Goal: Information Seeking & Learning: Learn about a topic

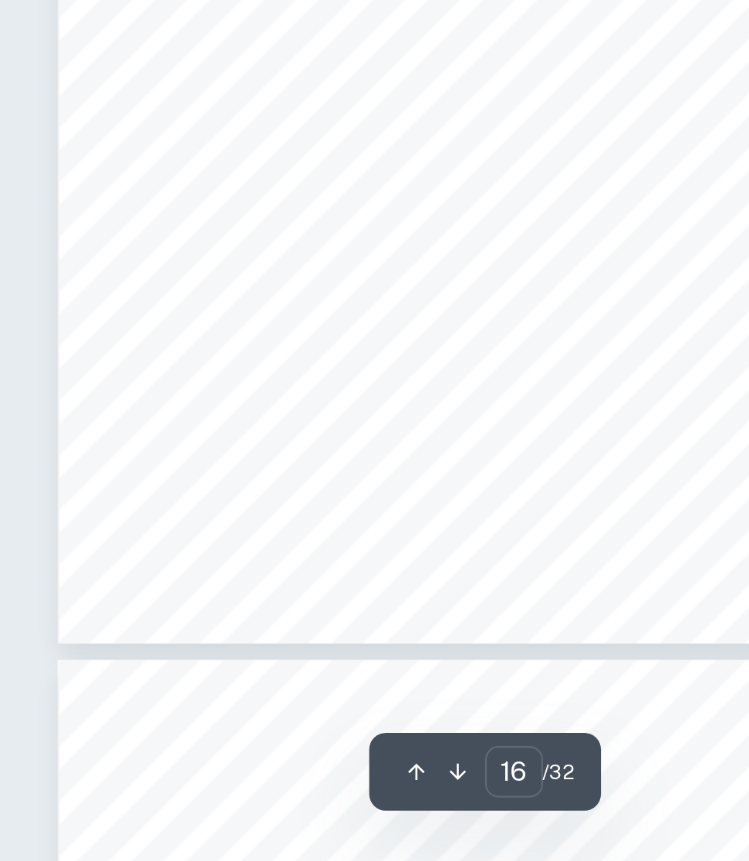
scroll to position [8694, 53]
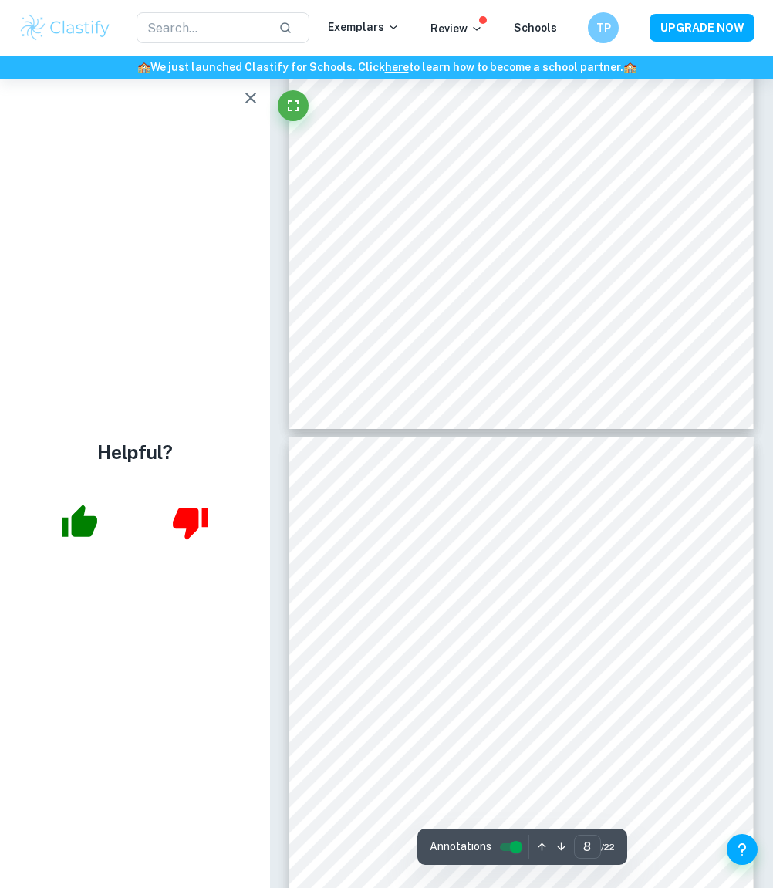
scroll to position [4052, 0]
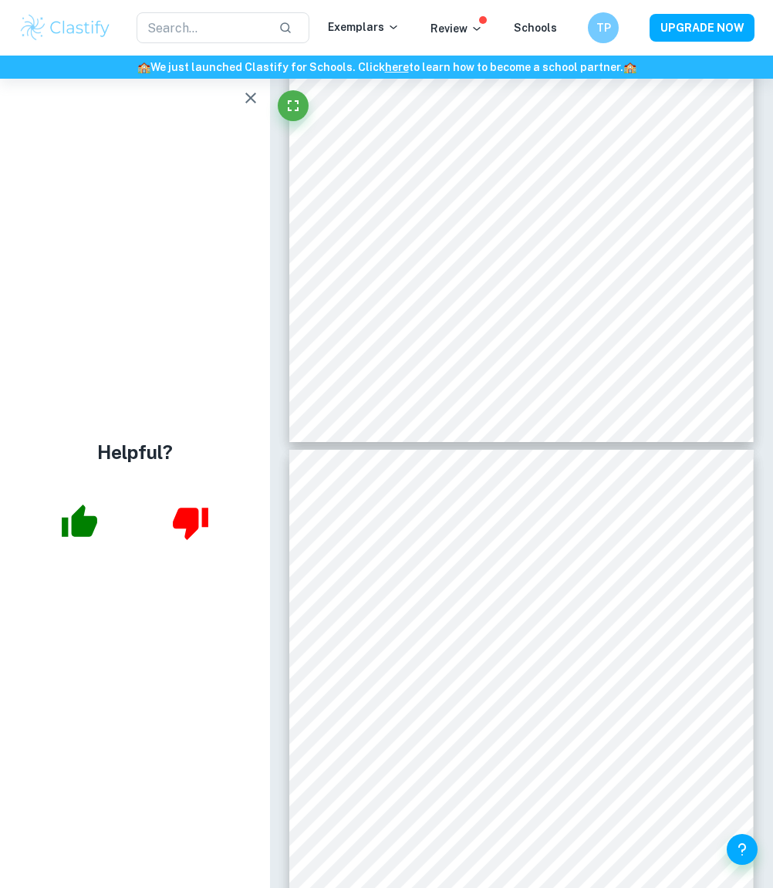
click at [251, 90] on icon "button" at bounding box center [250, 98] width 19 height 19
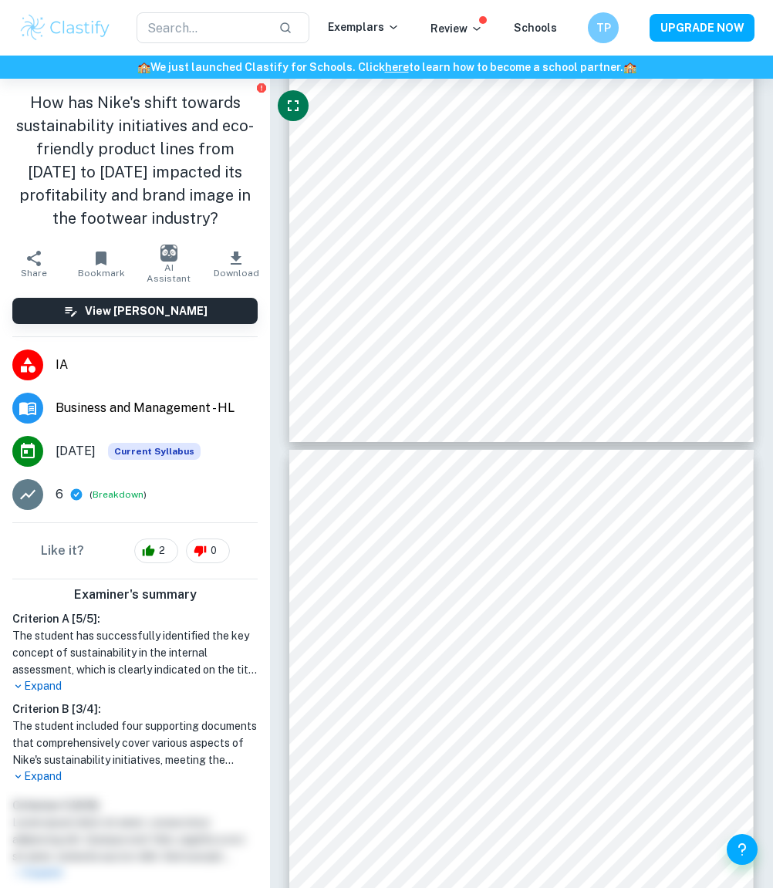
click at [295, 112] on icon "Fullscreen" at bounding box center [293, 105] width 19 height 19
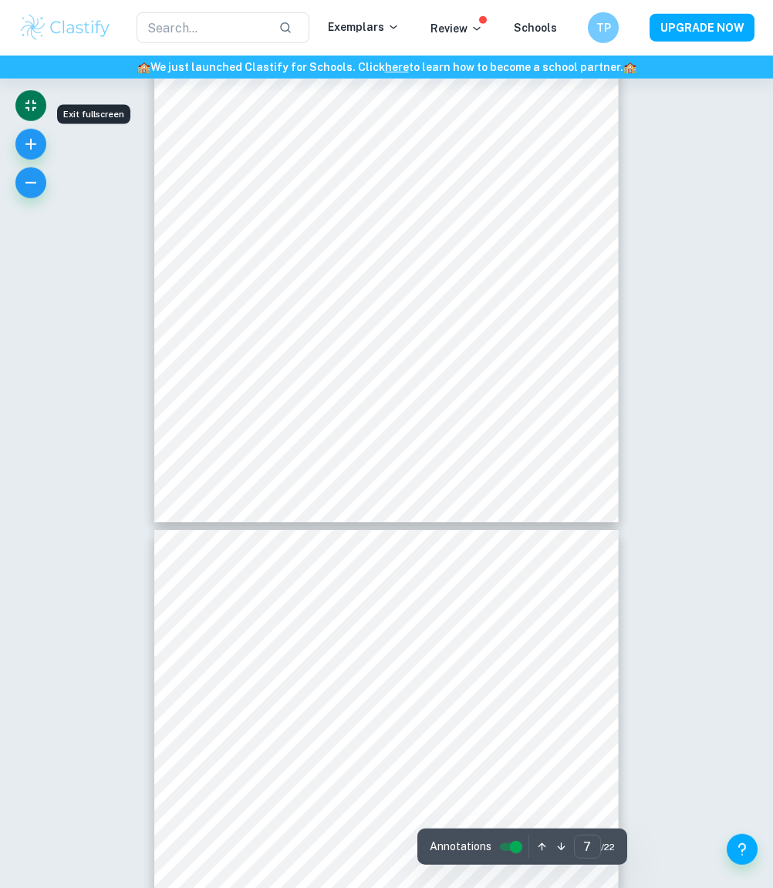
scroll to position [4005, 0]
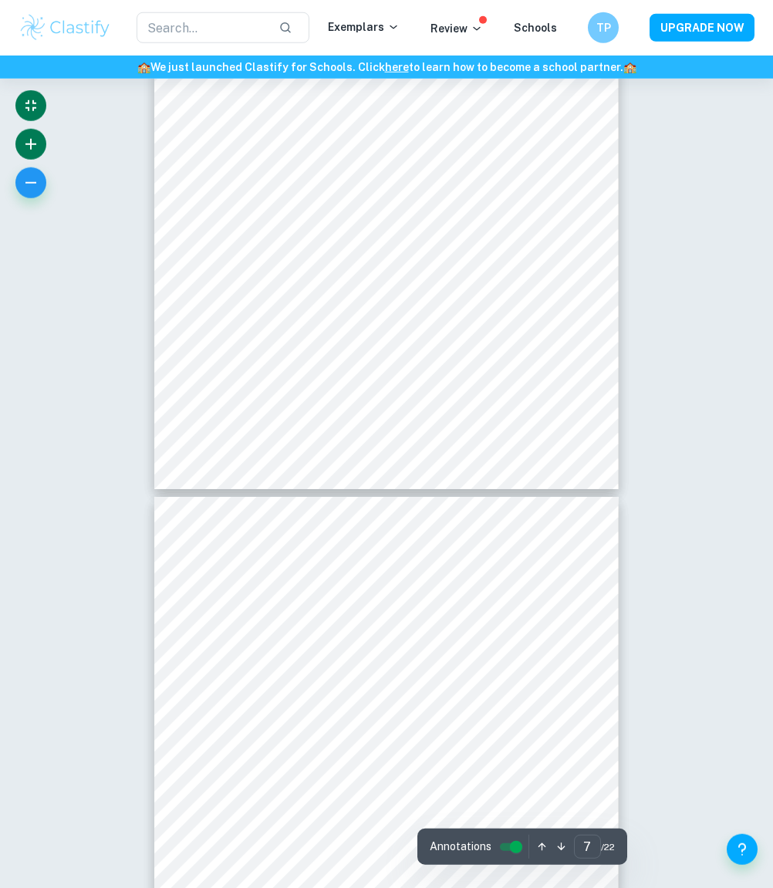
click at [42, 137] on button "button" at bounding box center [30, 144] width 31 height 31
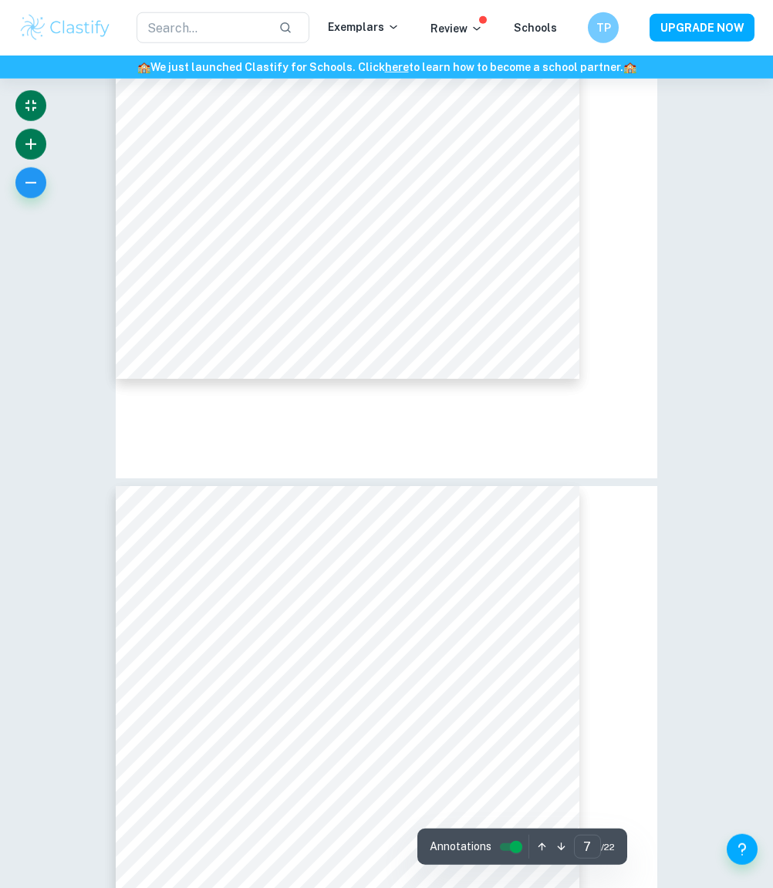
scroll to position [3698, 0]
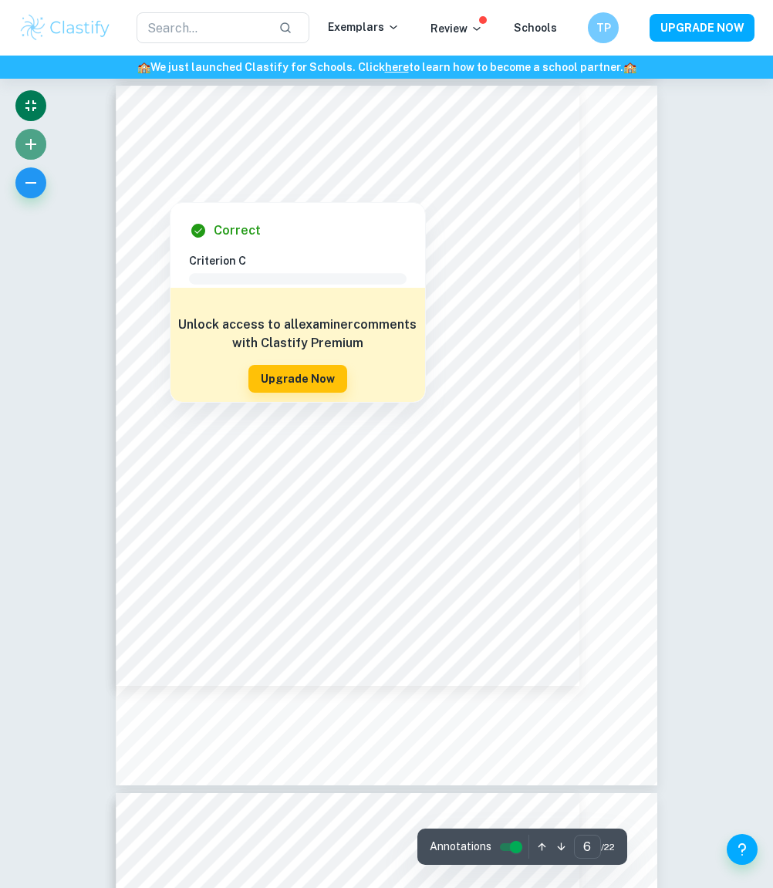
click at [28, 145] on icon "button" at bounding box center [31, 144] width 19 height 19
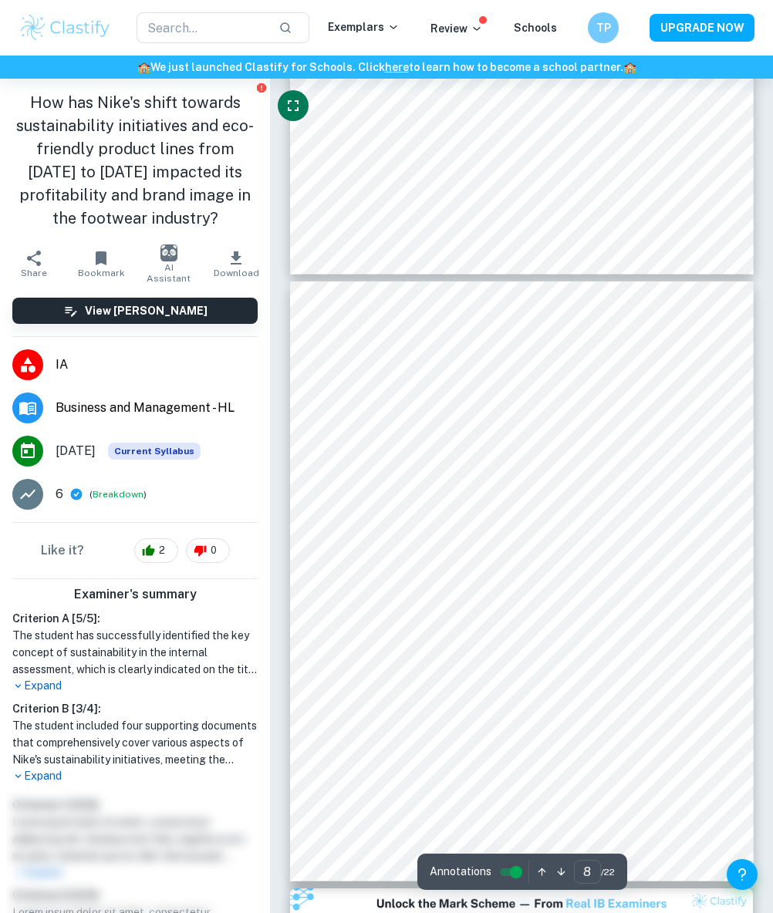
scroll to position [4215, 0]
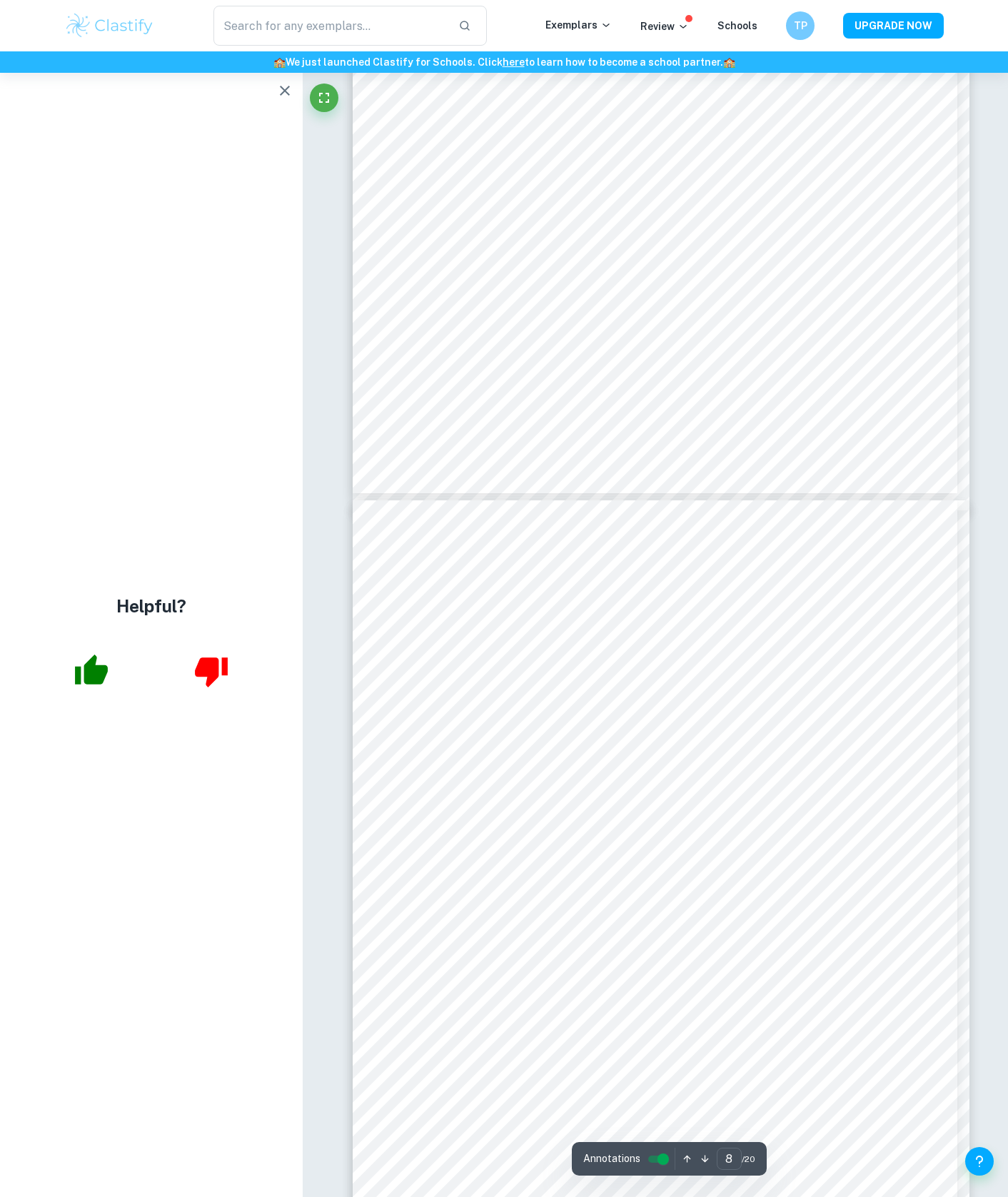
scroll to position [5806, 0]
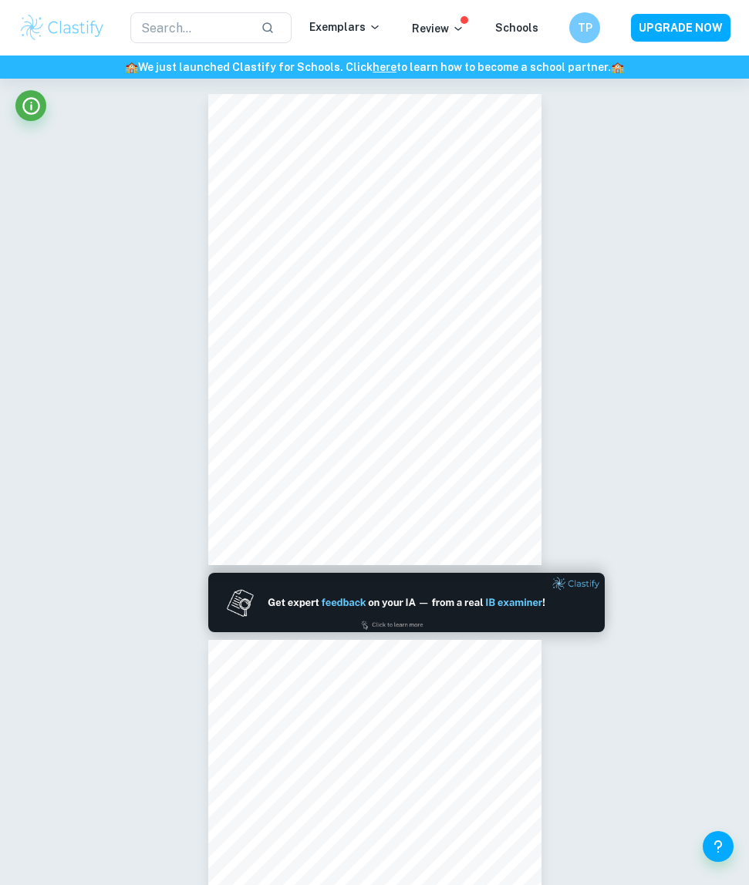
scroll to position [9153, 337]
